Goal: Use online tool/utility

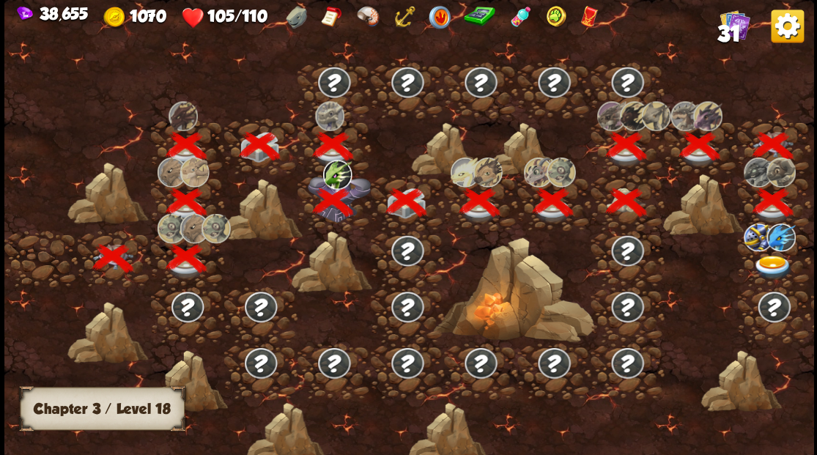
scroll to position [0, 223]
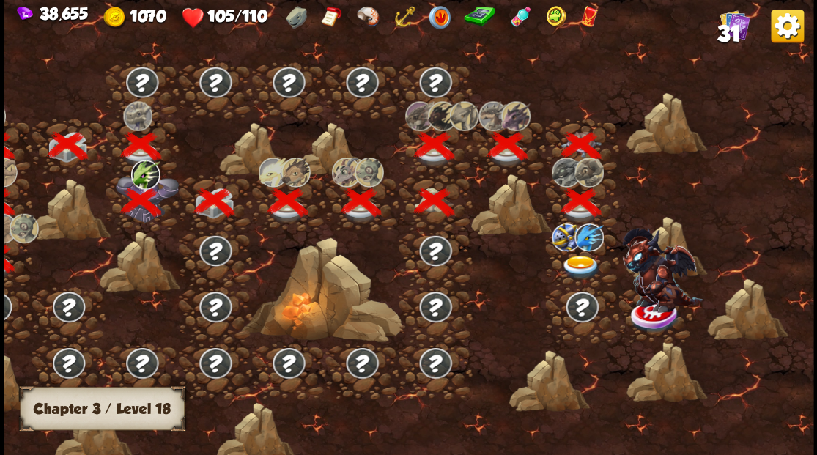
click at [576, 264] on img at bounding box center [580, 267] width 40 height 24
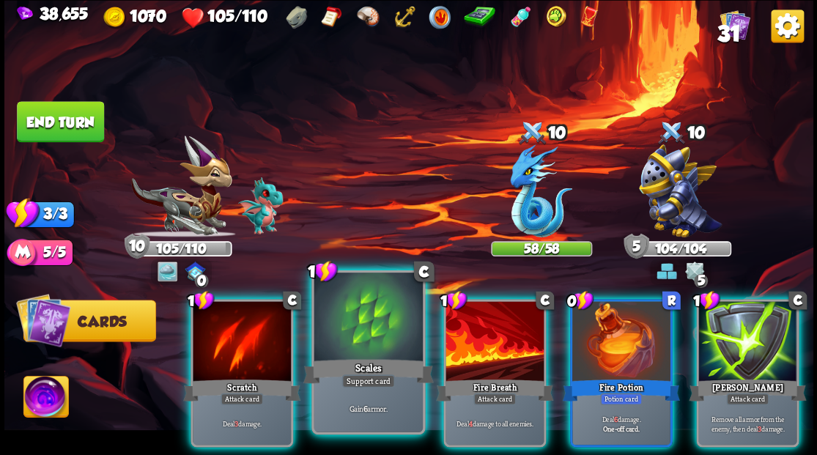
click at [363, 344] on div at bounding box center [367, 318] width 108 height 92
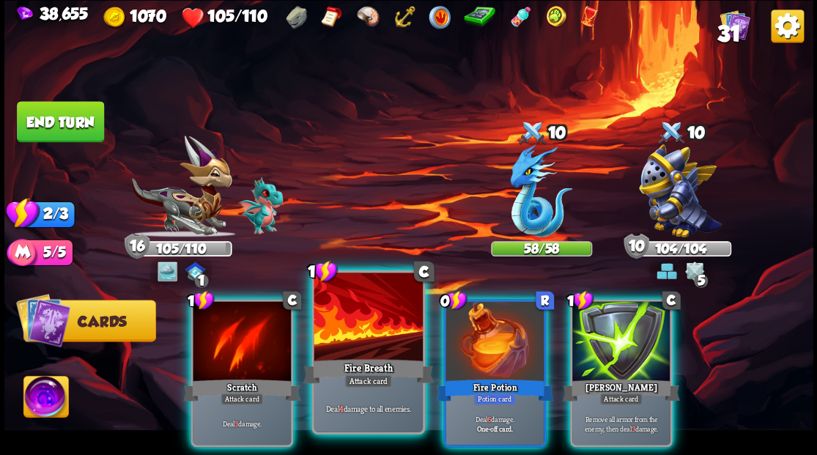
click at [360, 344] on div at bounding box center [367, 318] width 108 height 92
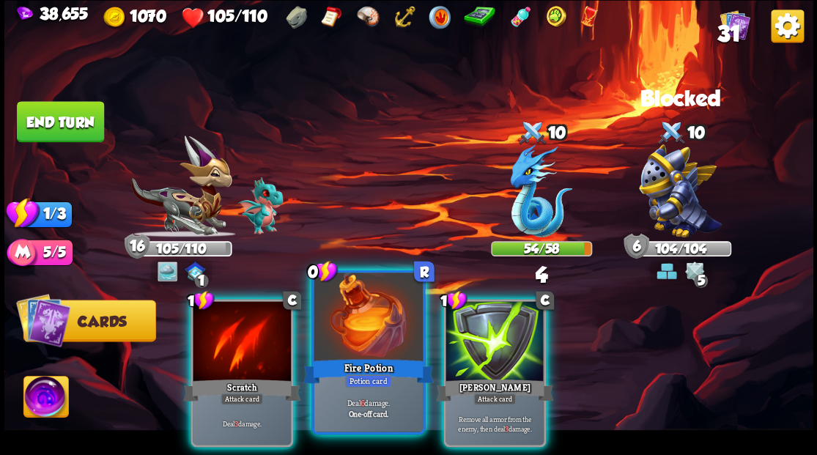
drag, startPoint x: 359, startPoint y: 341, endPoint x: 378, endPoint y: 309, distance: 36.8
click at [359, 338] on div at bounding box center [367, 318] width 108 height 92
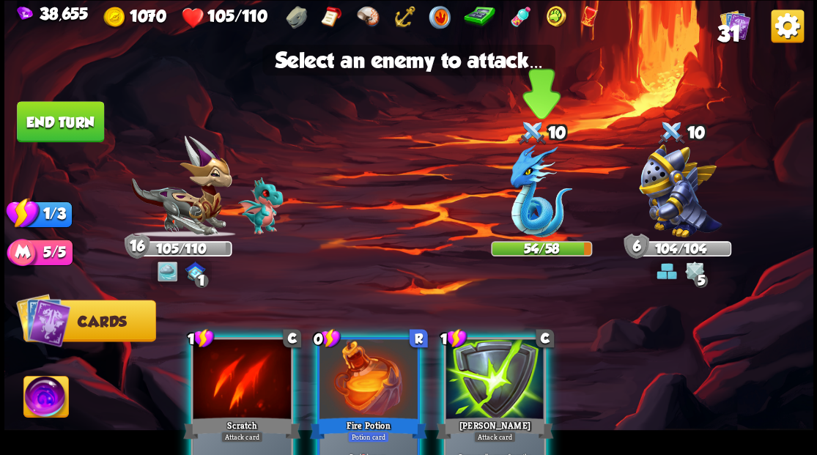
click at [536, 217] on img at bounding box center [541, 190] width 62 height 93
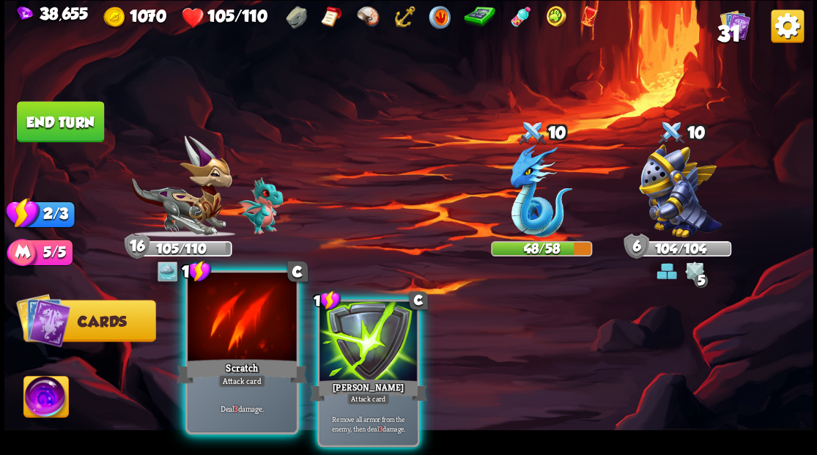
click at [252, 328] on div at bounding box center [241, 318] width 108 height 92
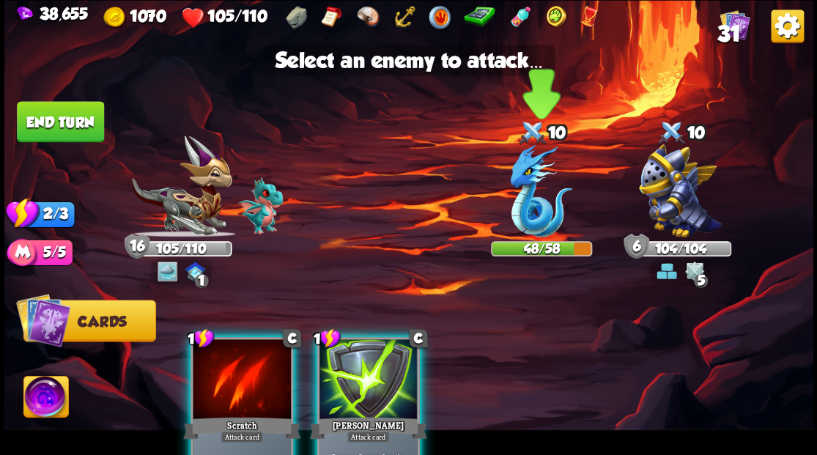
click at [531, 223] on img at bounding box center [541, 190] width 62 height 93
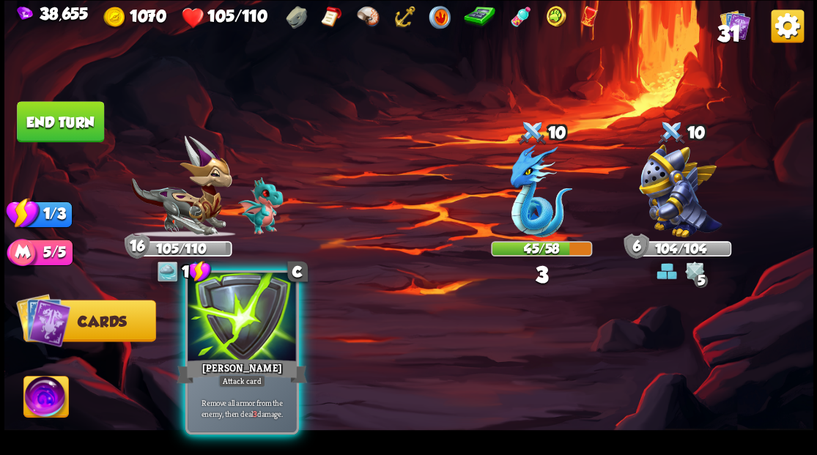
click at [231, 346] on div at bounding box center [241, 318] width 108 height 92
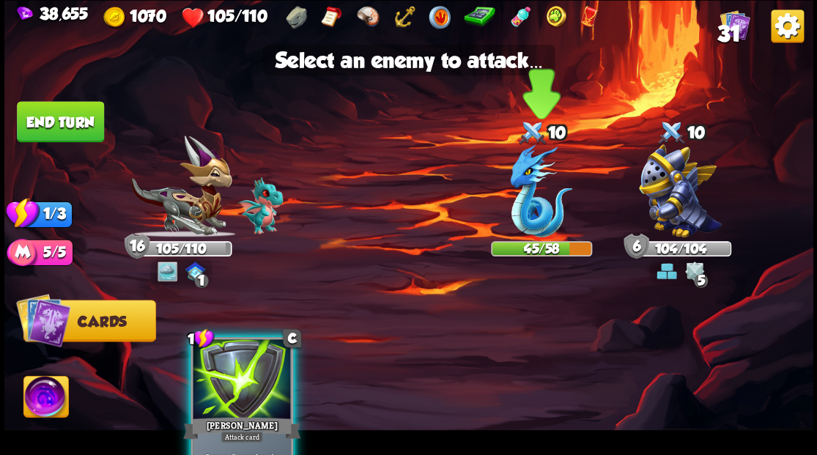
click at [529, 225] on img at bounding box center [541, 190] width 62 height 93
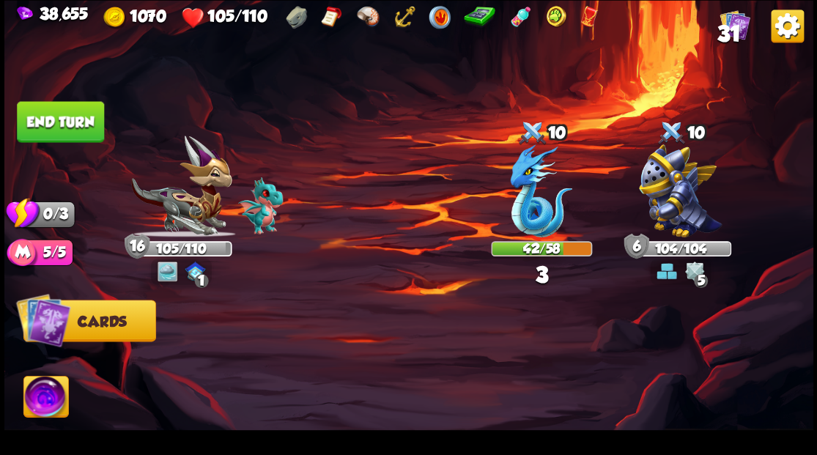
click at [54, 122] on button "End turn" at bounding box center [60, 121] width 87 height 41
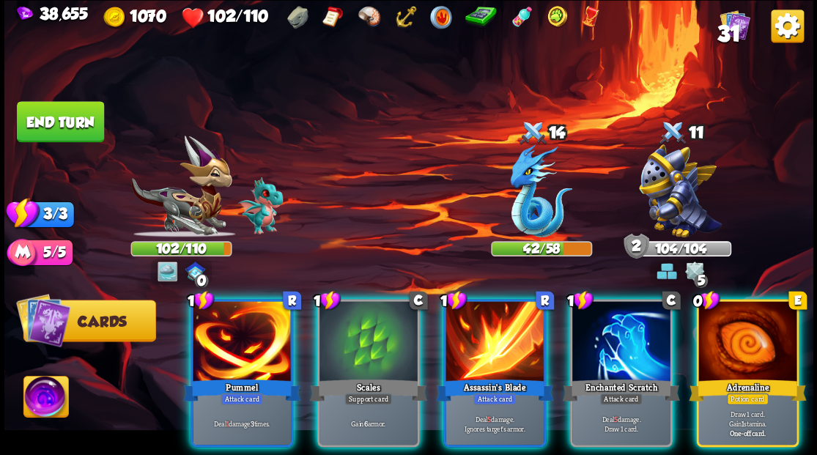
click at [757, 376] on div "Adrenaline" at bounding box center [746, 389] width 117 height 26
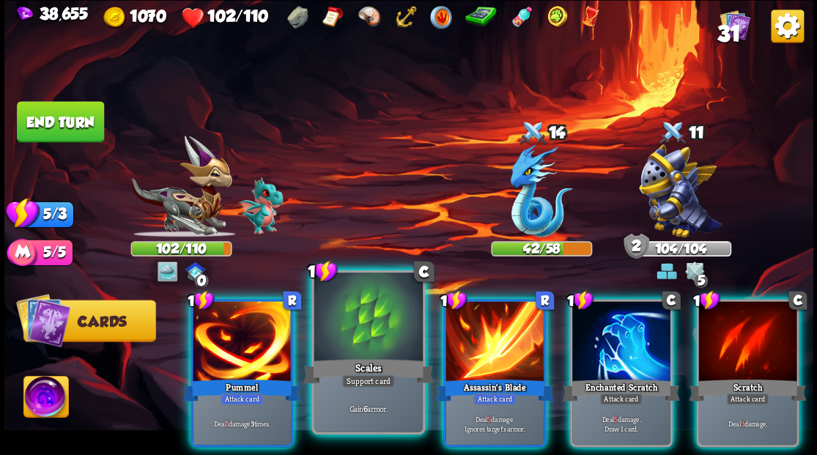
click at [358, 318] on div at bounding box center [367, 318] width 108 height 92
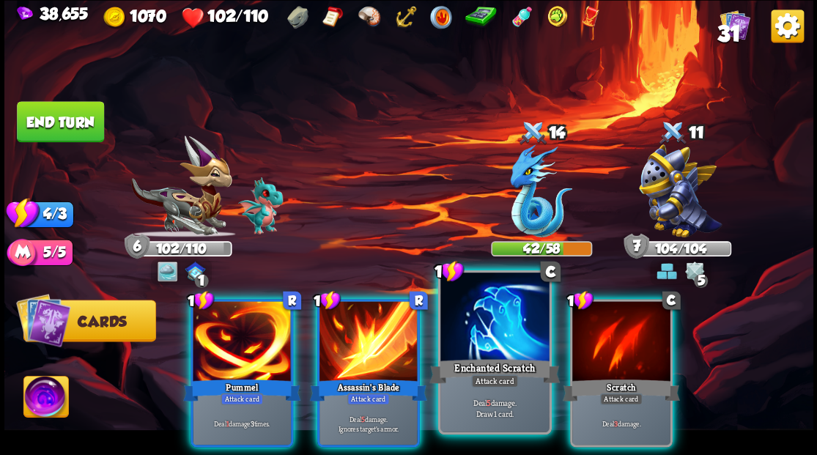
click at [487, 341] on div at bounding box center [494, 318] width 108 height 92
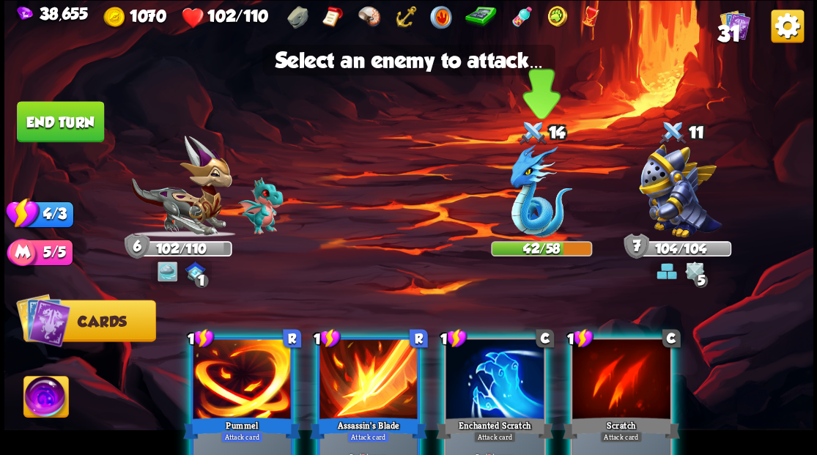
click at [529, 212] on img at bounding box center [541, 190] width 62 height 93
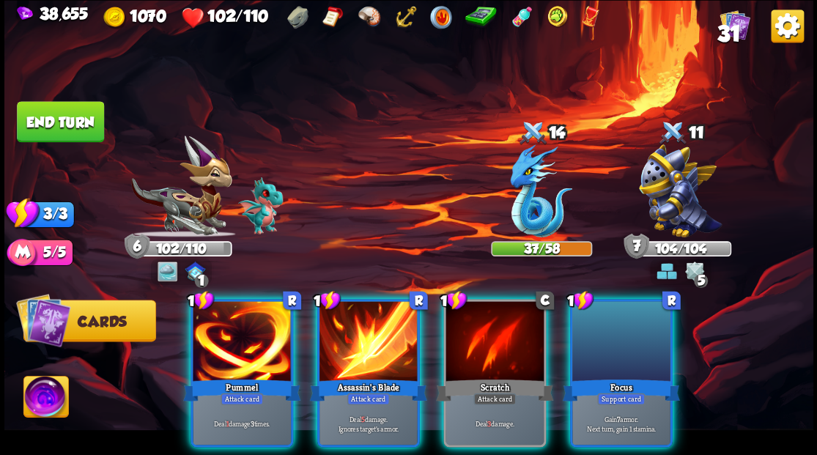
click at [630, 376] on div "Focus" at bounding box center [620, 389] width 117 height 26
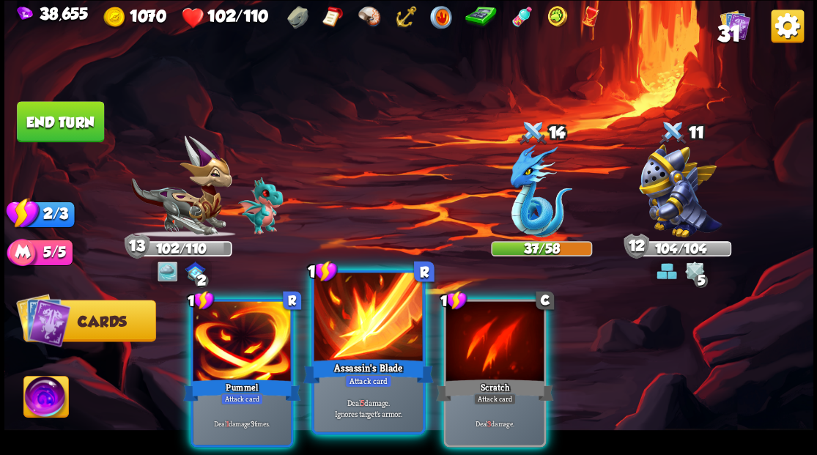
click at [338, 341] on div at bounding box center [367, 318] width 108 height 92
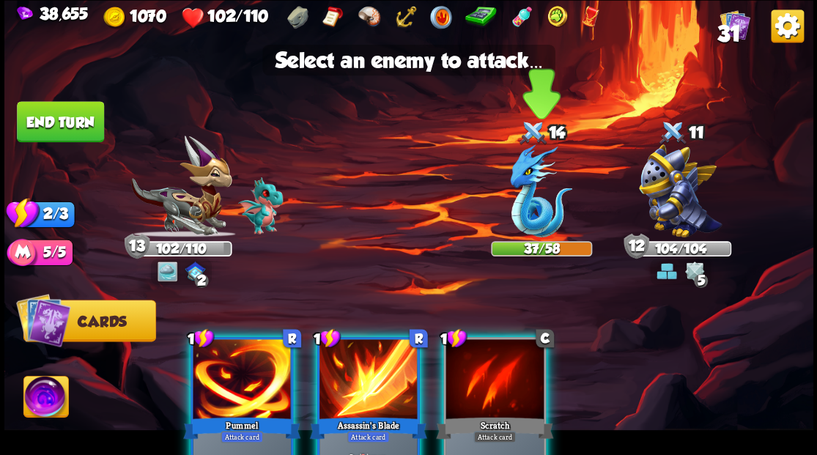
click at [537, 221] on img at bounding box center [541, 190] width 62 height 93
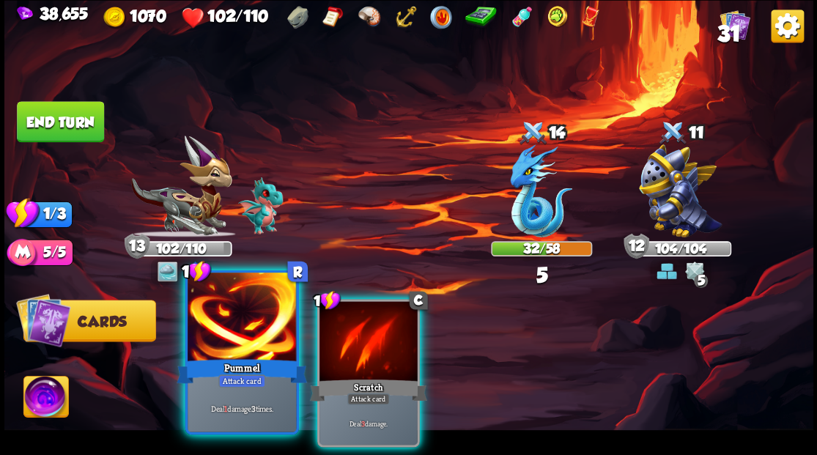
click at [227, 321] on div at bounding box center [241, 318] width 108 height 92
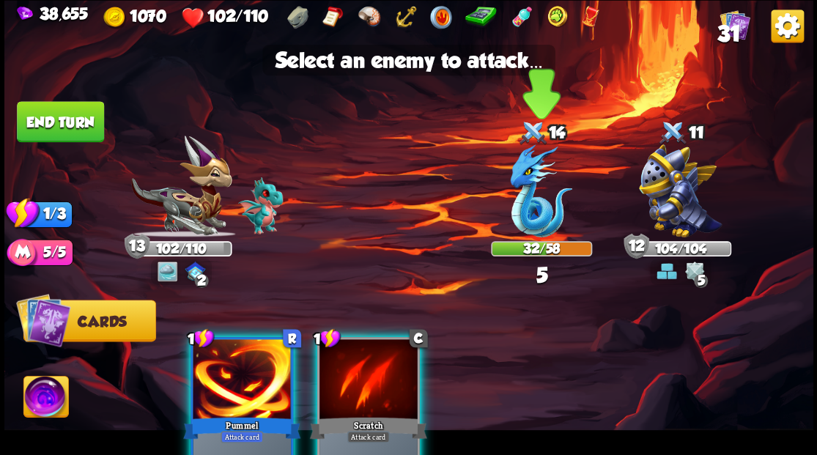
click at [532, 198] on img at bounding box center [541, 190] width 62 height 93
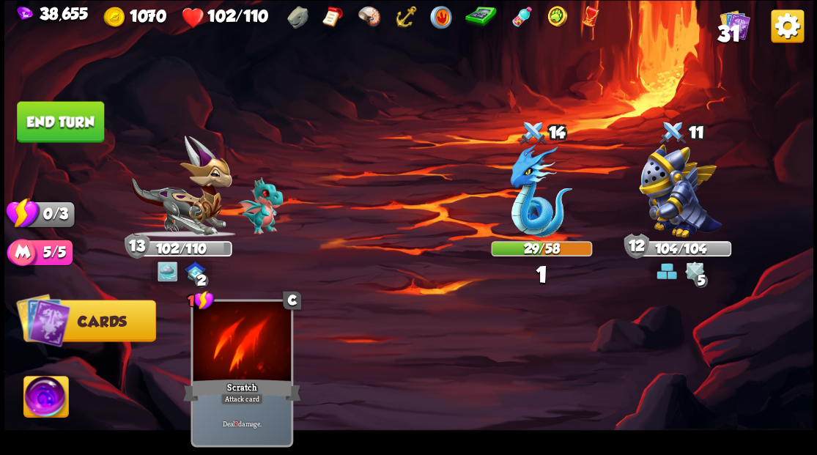
click at [83, 120] on button "End turn" at bounding box center [60, 121] width 87 height 41
